Goal: Information Seeking & Learning: Check status

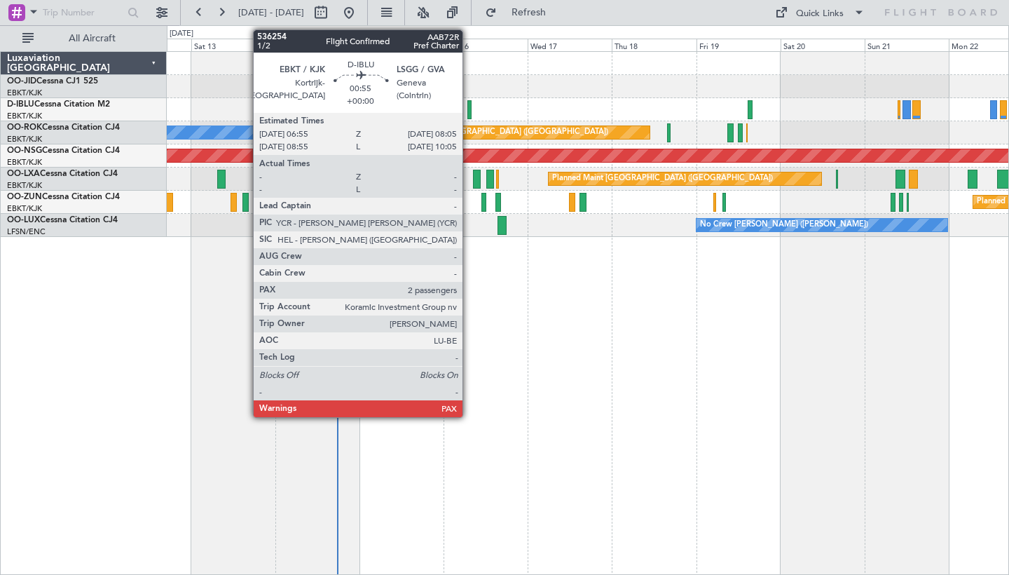
click at [469, 116] on div at bounding box center [470, 109] width 4 height 19
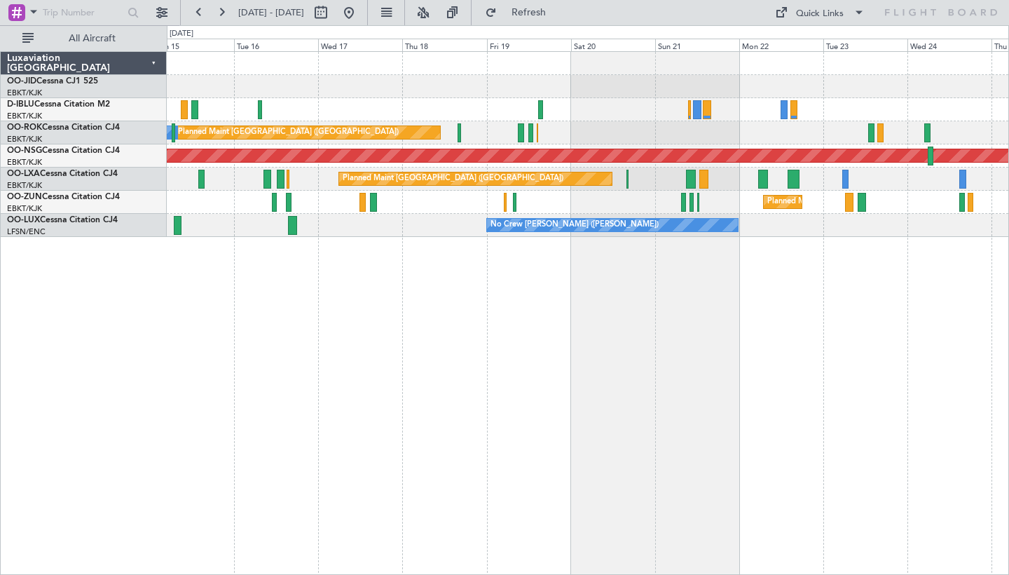
click at [630, 290] on div "A/C Unavailable [GEOGRAPHIC_DATA] ([GEOGRAPHIC_DATA] National) A/C Unavailable …" at bounding box center [588, 313] width 843 height 524
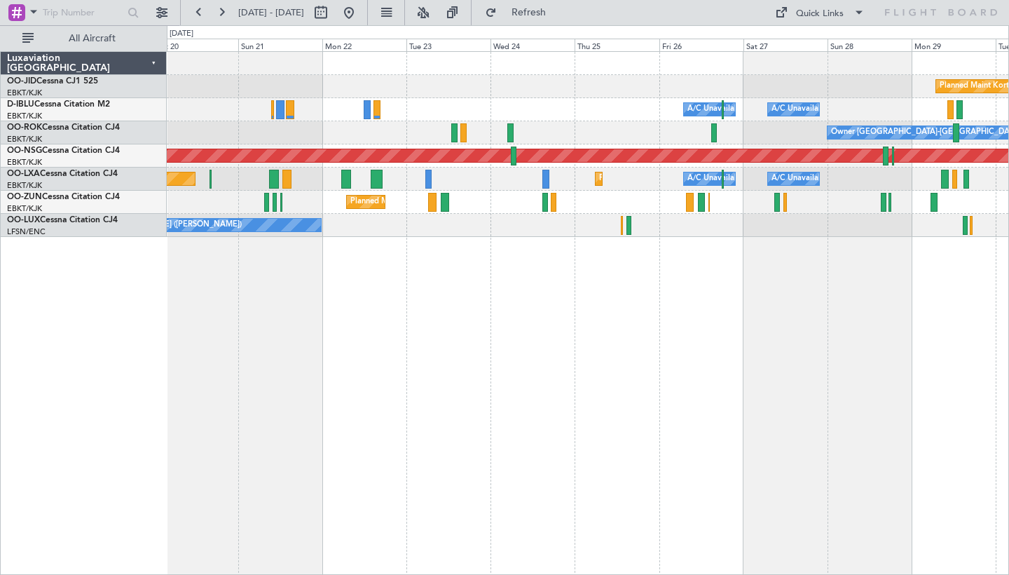
click at [465, 286] on div "Planned Maint Kortrijk-[GEOGRAPHIC_DATA] A/C Unavailable [GEOGRAPHIC_DATA] ([GE…" at bounding box center [588, 313] width 843 height 524
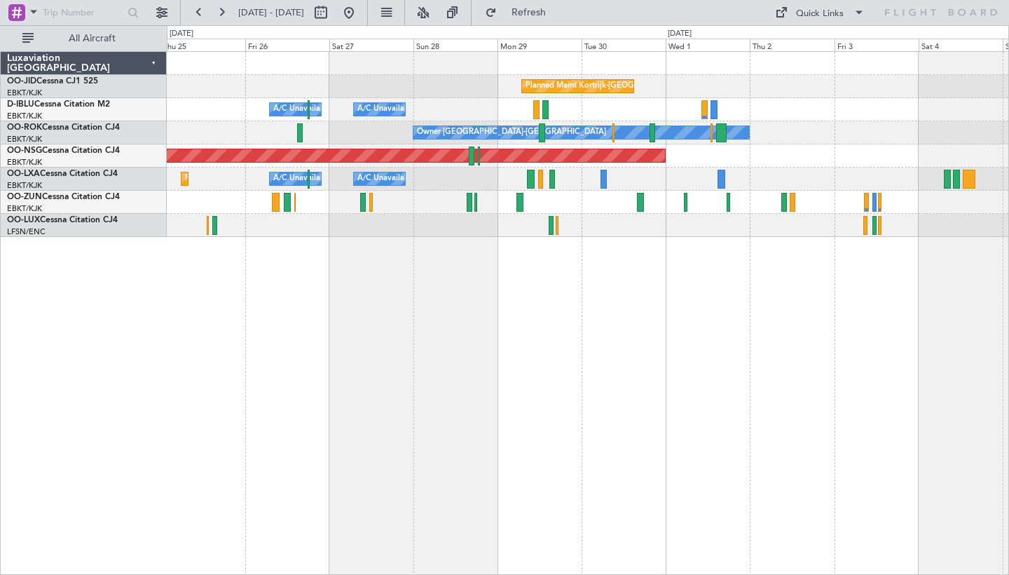
click at [430, 235] on div "Planned Maint Kortrijk-[GEOGRAPHIC_DATA] A/C Unavailable [GEOGRAPHIC_DATA] ([GE…" at bounding box center [588, 313] width 843 height 524
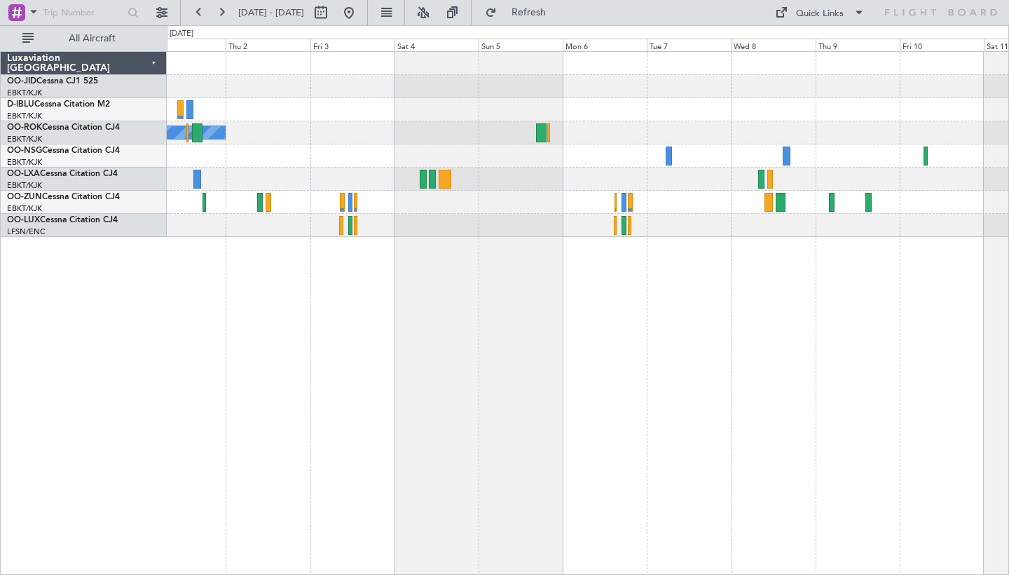
click at [448, 257] on div "Planned Maint Kortrijk-[GEOGRAPHIC_DATA] Owner [GEOGRAPHIC_DATA]-[GEOGRAPHIC_DA…" at bounding box center [588, 313] width 843 height 524
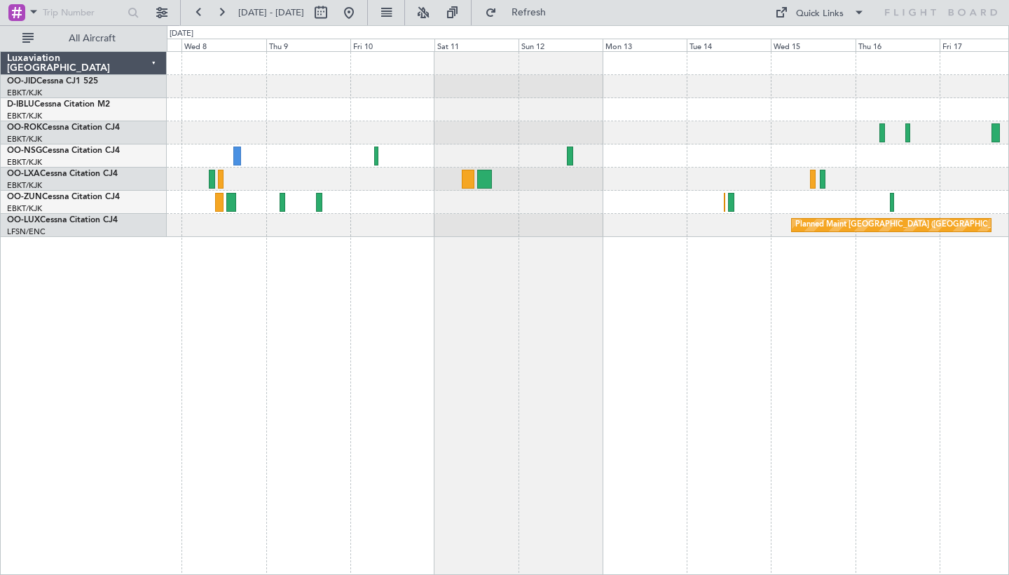
click at [389, 290] on div "Planned Maint [GEOGRAPHIC_DATA] ([GEOGRAPHIC_DATA] National)" at bounding box center [588, 313] width 843 height 524
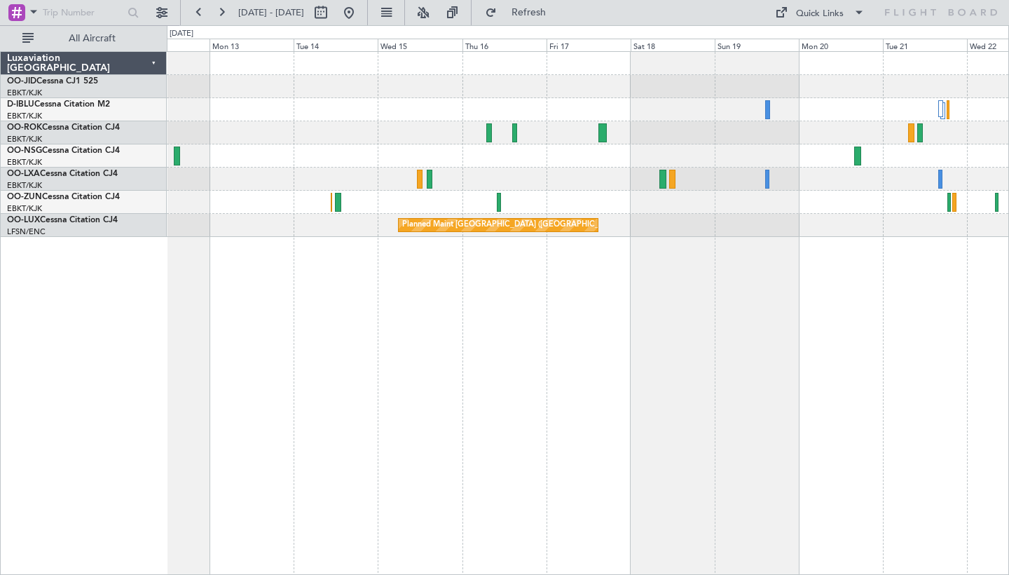
click at [351, 133] on div at bounding box center [588, 132] width 842 height 23
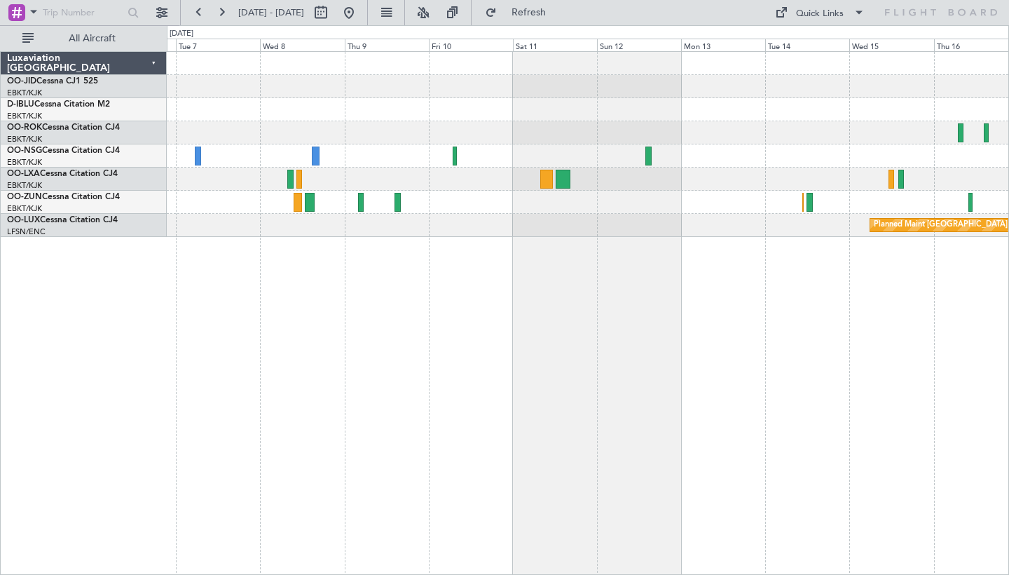
click at [813, 163] on div "Planned Maint [GEOGRAPHIC_DATA] ([GEOGRAPHIC_DATA] National)" at bounding box center [588, 144] width 842 height 185
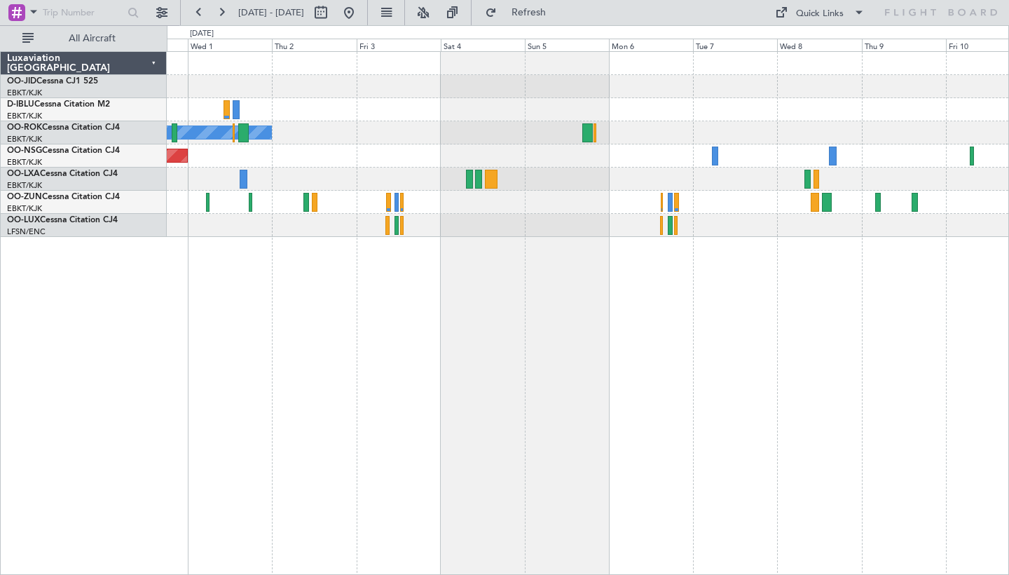
click at [942, 364] on div "Planned Maint Kortrijk-[GEOGRAPHIC_DATA] Owner [GEOGRAPHIC_DATA]-[GEOGRAPHIC_DA…" at bounding box center [588, 313] width 843 height 524
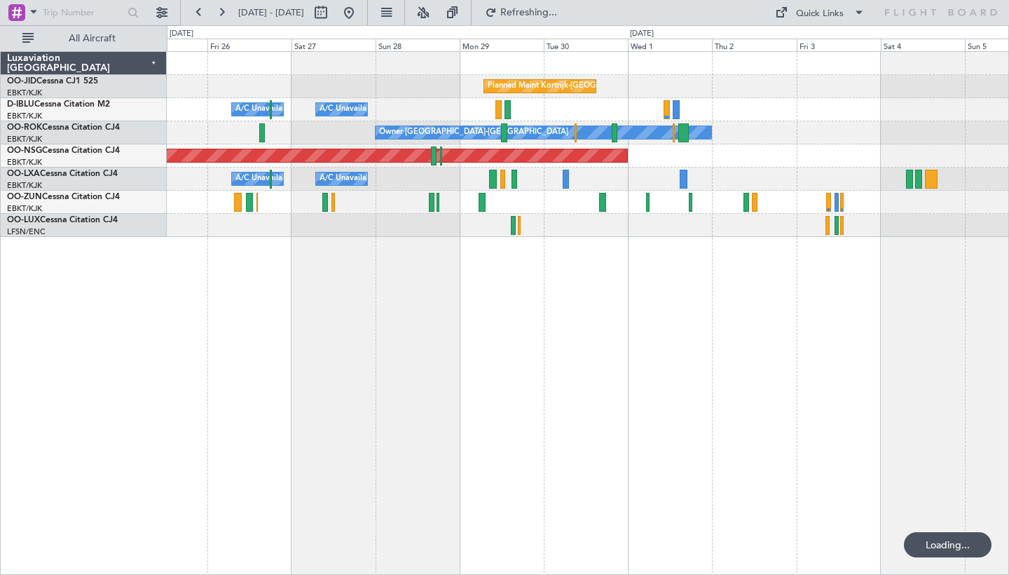
click at [987, 422] on div "Planned Maint Kortrijk-[GEOGRAPHIC_DATA] A/C Unavailable [GEOGRAPHIC_DATA]-[GEO…" at bounding box center [588, 313] width 843 height 524
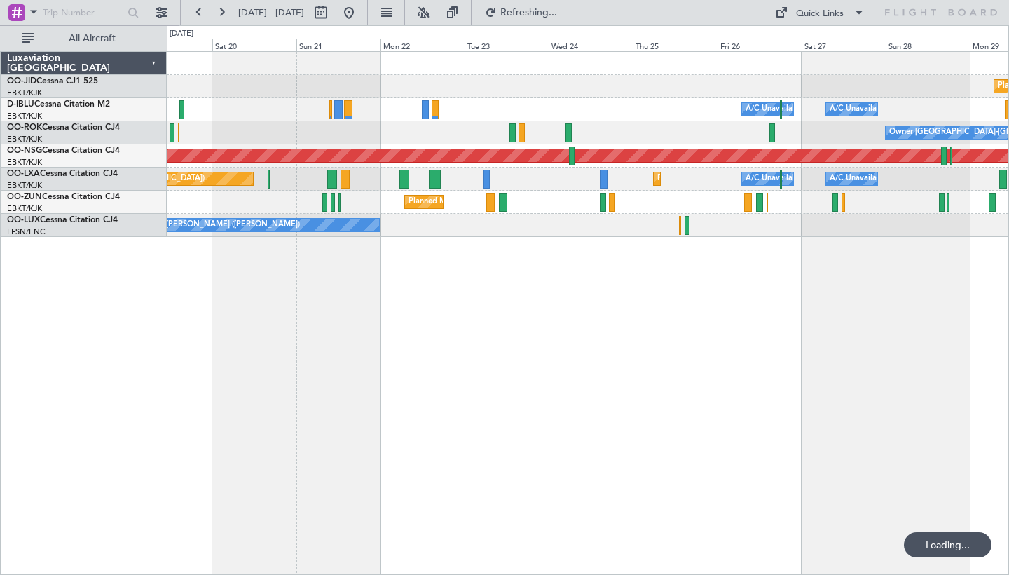
click at [766, 474] on div "Planned Maint Kortrijk-[GEOGRAPHIC_DATA] A/C Unavailable [GEOGRAPHIC_DATA] ([GE…" at bounding box center [588, 313] width 843 height 524
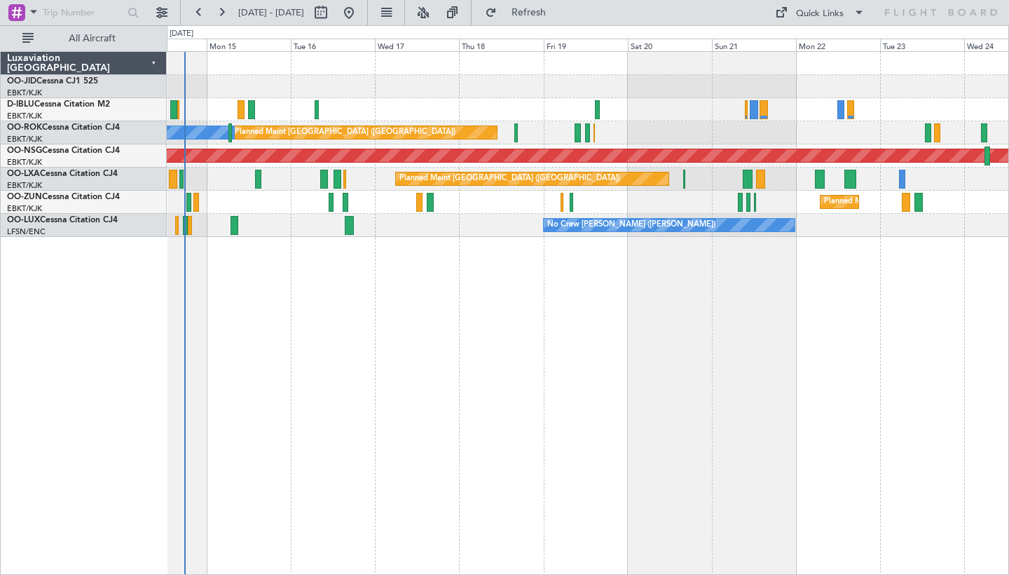
click at [693, 362] on div "A/C Unavailable [GEOGRAPHIC_DATA] ([GEOGRAPHIC_DATA] National) Planned Maint [G…" at bounding box center [588, 313] width 843 height 524
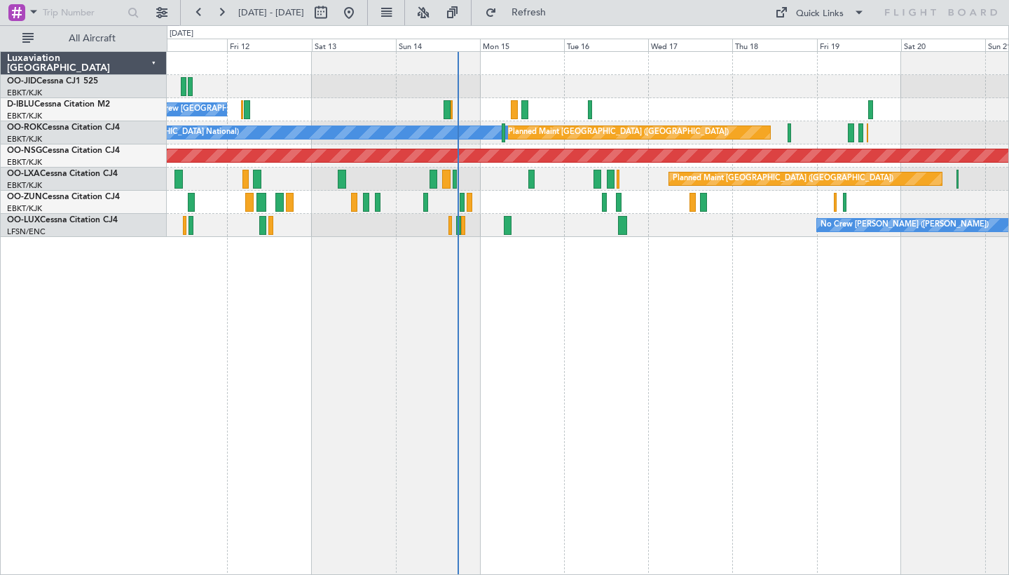
click at [536, 390] on div "No Crew [GEOGRAPHIC_DATA] ([GEOGRAPHIC_DATA] National) Planned Maint [GEOGRAPHI…" at bounding box center [588, 313] width 843 height 524
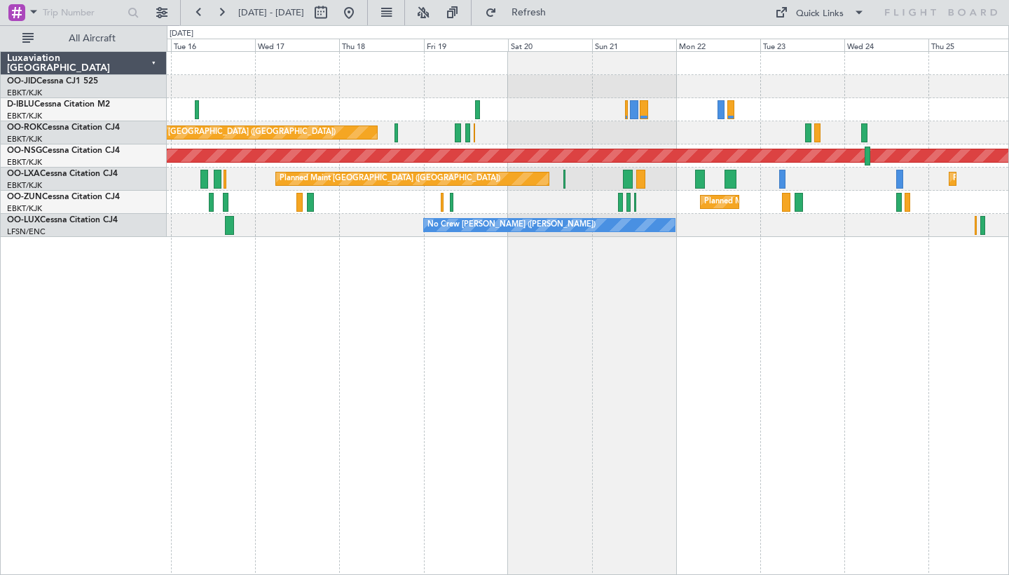
click at [347, 383] on div "A/C Unavailable [GEOGRAPHIC_DATA] ([GEOGRAPHIC_DATA] National) A/C Unavailable …" at bounding box center [588, 313] width 843 height 524
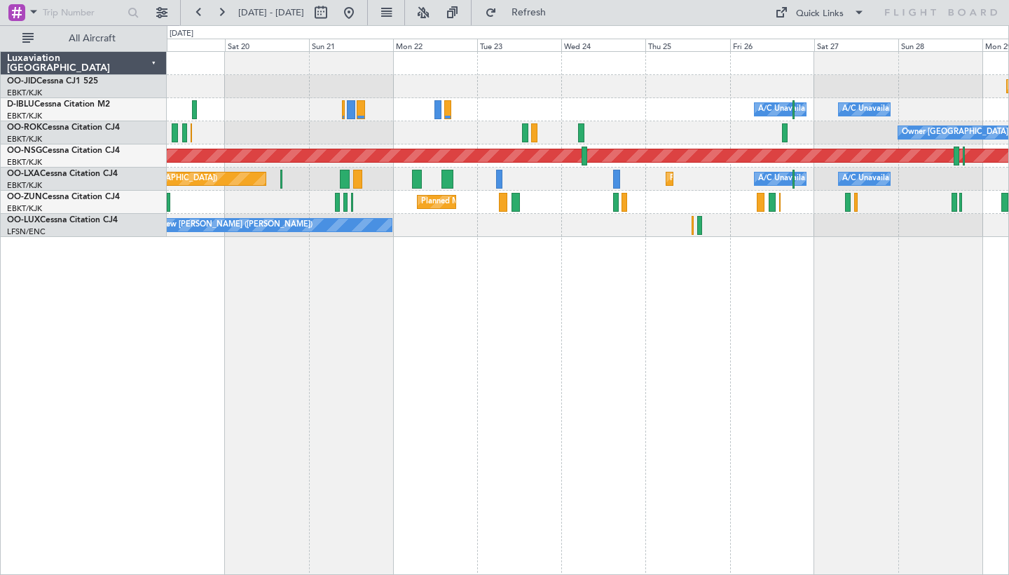
click at [579, 307] on div "Planned Maint Kortrijk-[GEOGRAPHIC_DATA] A/C Unavailable [GEOGRAPHIC_DATA] ([GE…" at bounding box center [588, 313] width 843 height 524
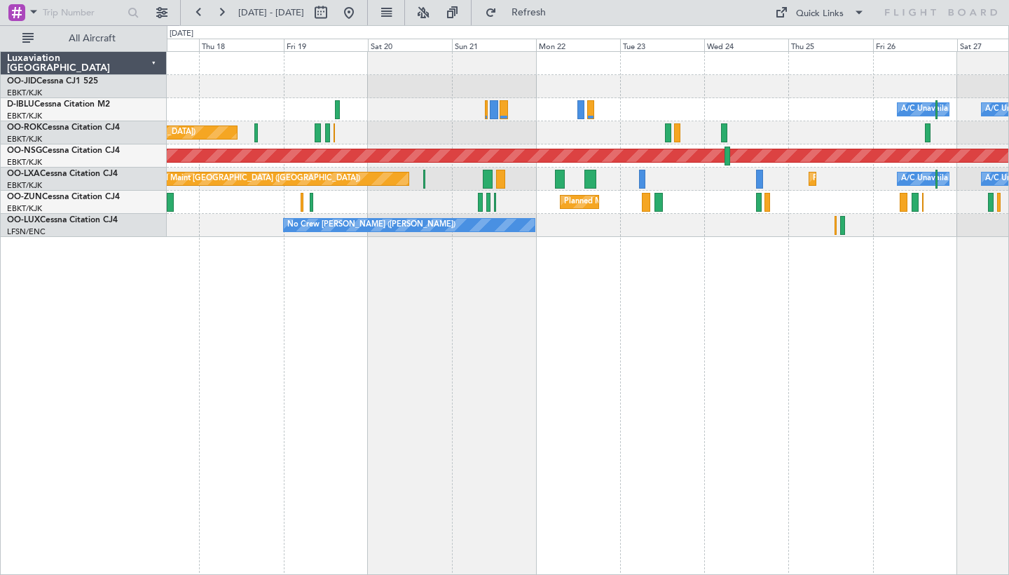
click at [664, 334] on div "Planned Maint Kortrijk-[GEOGRAPHIC_DATA] A/C Unavailable [GEOGRAPHIC_DATA] ([GE…" at bounding box center [588, 313] width 843 height 524
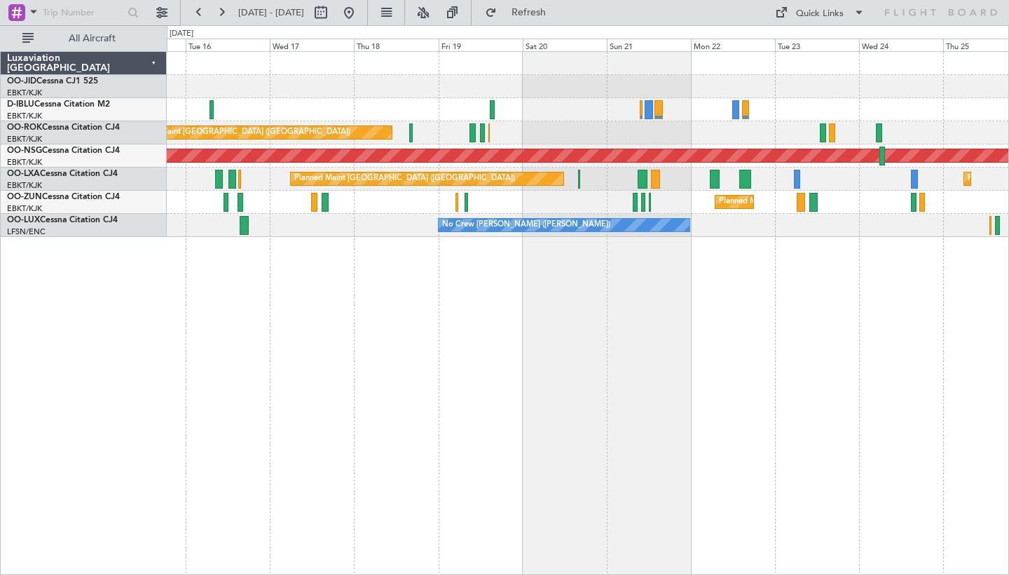
click at [820, 383] on div "A/C Unavailable [GEOGRAPHIC_DATA] ([GEOGRAPHIC_DATA] National) A/C Unavailable …" at bounding box center [588, 313] width 843 height 524
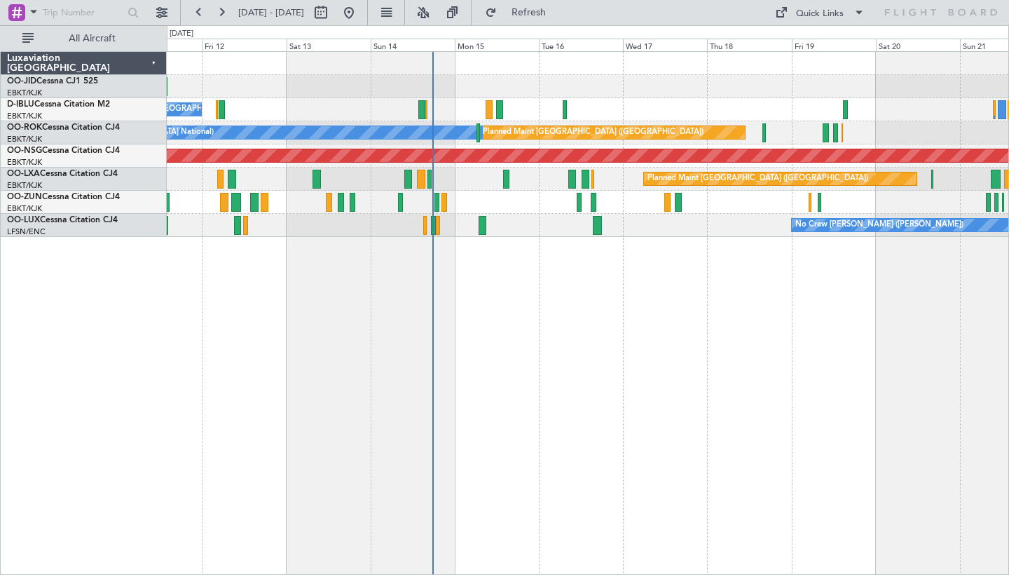
click at [771, 391] on div "No Crew [GEOGRAPHIC_DATA] ([GEOGRAPHIC_DATA] National) Planned Maint [GEOGRAPHI…" at bounding box center [588, 313] width 843 height 524
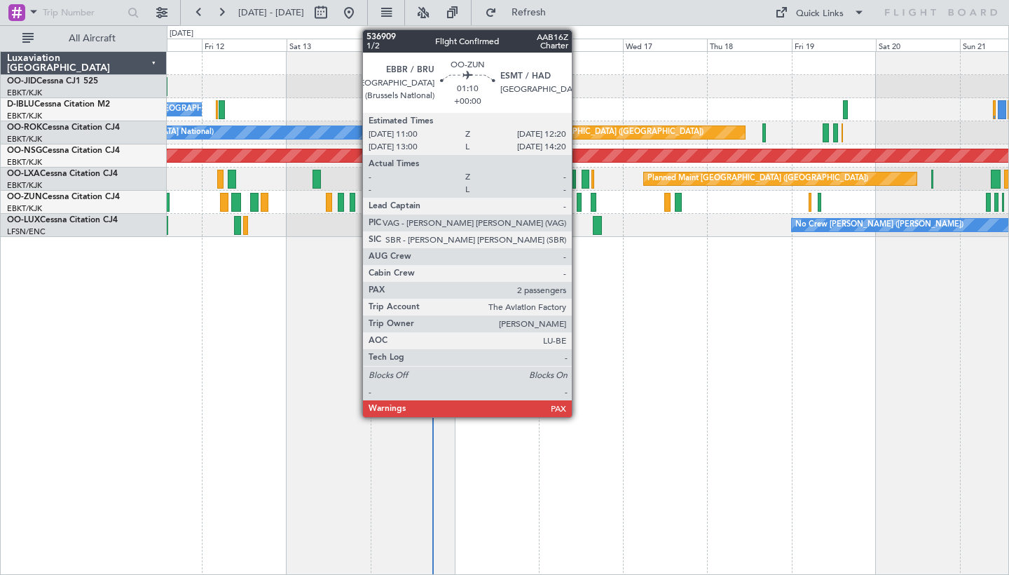
click at [578, 200] on div at bounding box center [579, 202] width 5 height 19
